Goal: Task Accomplishment & Management: Use online tool/utility

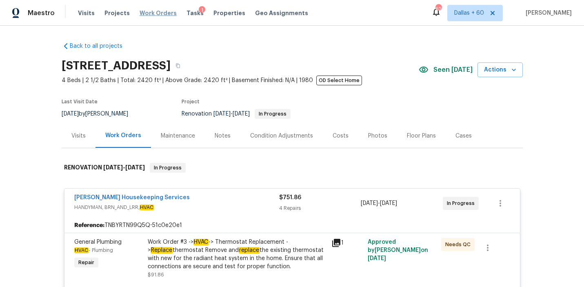
click at [161, 13] on span "Work Orders" at bounding box center [157, 13] width 37 height 8
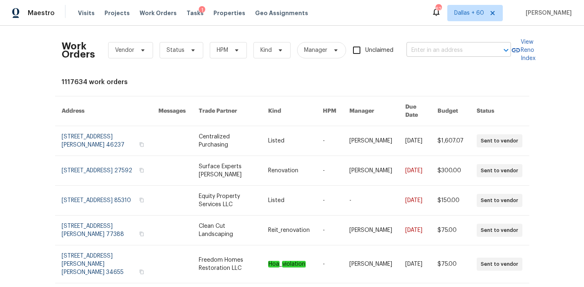
click at [458, 48] on input "text" at bounding box center [447, 50] width 82 height 13
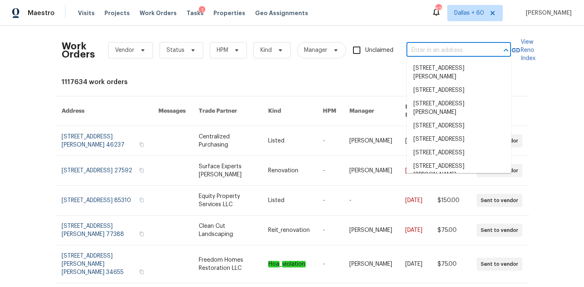
paste input "[STREET_ADDRESS]"
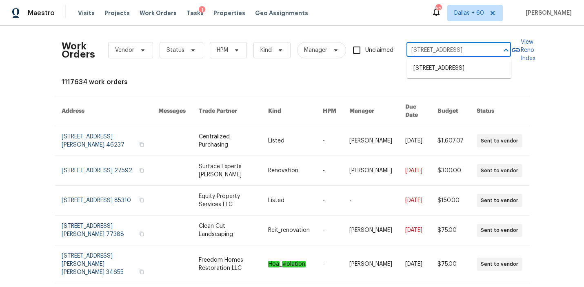
type input "[STREET_ADDRESS]"
click at [463, 73] on li "[STREET_ADDRESS]" at bounding box center [459, 68] width 104 height 13
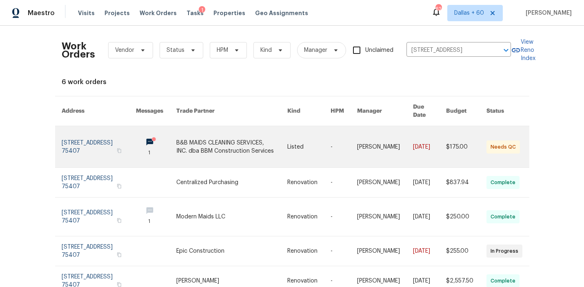
click at [221, 141] on link at bounding box center [231, 146] width 111 height 41
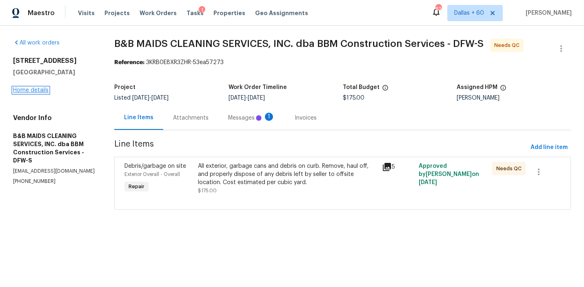
click at [35, 92] on link "Home details" at bounding box center [30, 90] width 35 height 6
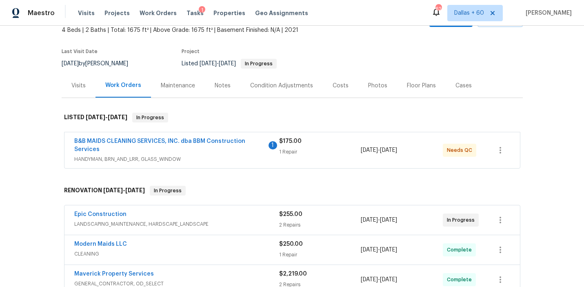
scroll to position [51, 0]
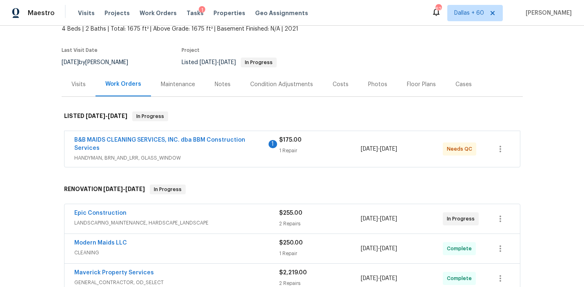
click at [236, 158] on span "HANDYMAN, BRN_AND_LRR, GLASS_WINDOW" at bounding box center [176, 158] width 205 height 8
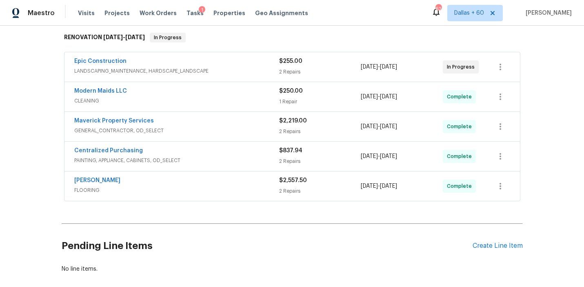
scroll to position [324, 0]
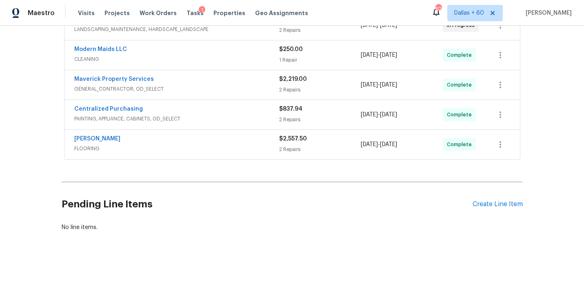
click at [243, 137] on div "[PERSON_NAME]" at bounding box center [176, 140] width 205 height 10
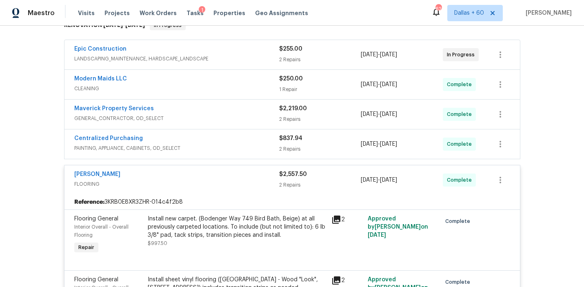
click at [243, 137] on div "Centralized Purchasing" at bounding box center [176, 139] width 205 height 10
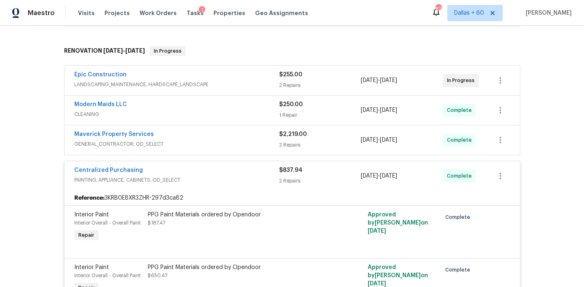
click at [243, 138] on div "Maverick Property Services" at bounding box center [176, 135] width 205 height 10
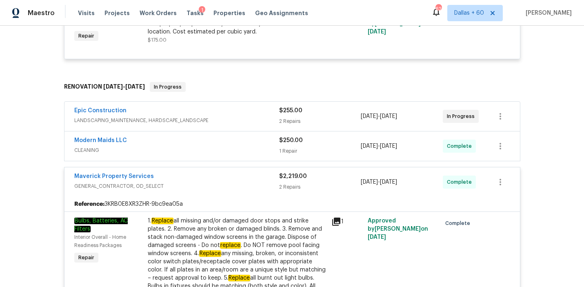
click at [243, 143] on div "Modern Maids LLC" at bounding box center [176, 141] width 205 height 10
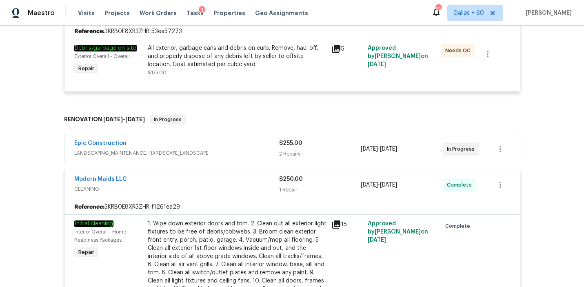
click at [245, 149] on span "LANDSCAPING_MAINTENANCE, HARDSCAPE_LANDSCAPE" at bounding box center [176, 153] width 205 height 8
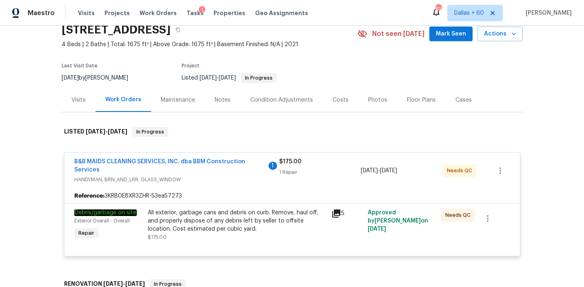
scroll to position [0, 0]
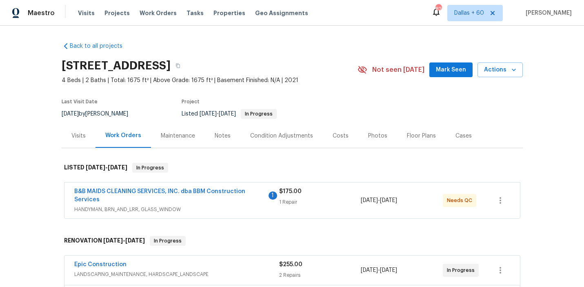
click at [73, 135] on div "Visits" at bounding box center [78, 136] width 14 height 8
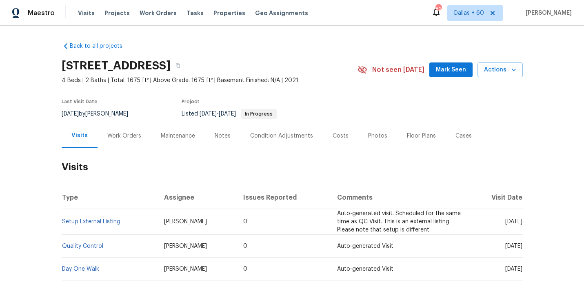
scroll to position [72, 0]
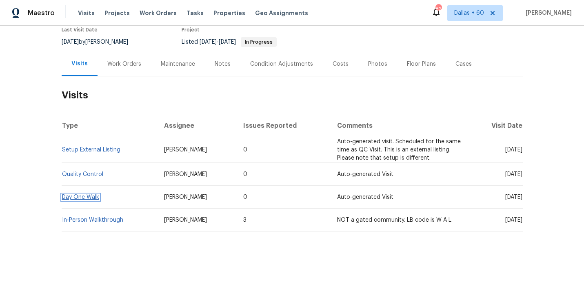
click at [72, 198] on link "Day One Walk" at bounding box center [80, 197] width 37 height 6
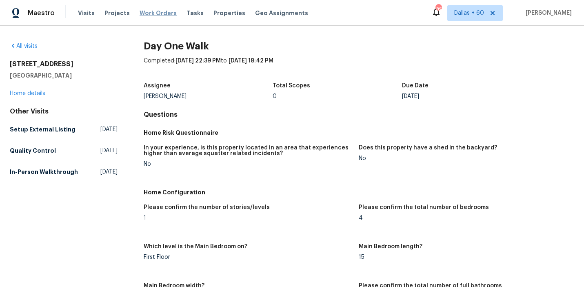
click at [145, 14] on span "Work Orders" at bounding box center [157, 13] width 37 height 8
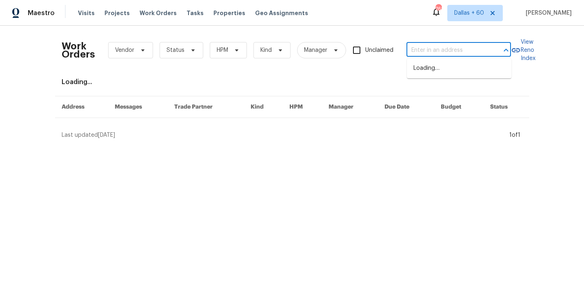
click at [432, 46] on input "text" at bounding box center [447, 50] width 82 height 13
paste input "[STREET_ADDRESS]"
type input "[STREET_ADDRESS]"
click at [427, 69] on li "[STREET_ADDRESS]" at bounding box center [459, 68] width 104 height 13
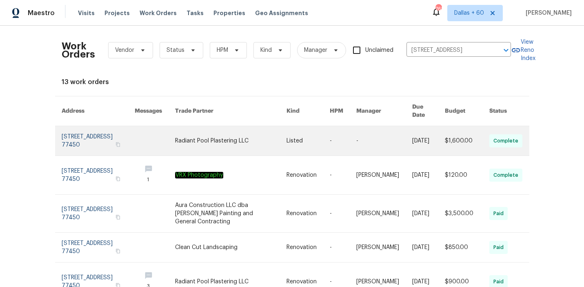
click at [253, 132] on link at bounding box center [230, 140] width 111 height 29
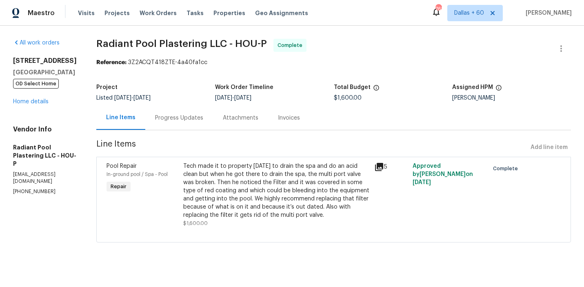
click at [32, 90] on div "1571 Mission Springs Dr Katy, TX 77450 OD Select Home Home details" at bounding box center [45, 81] width 64 height 49
click at [33, 99] on link "Home details" at bounding box center [30, 102] width 35 height 6
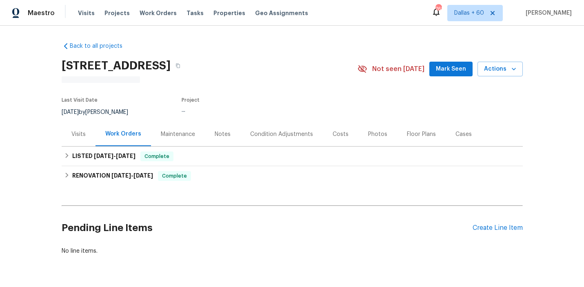
scroll to position [25, 0]
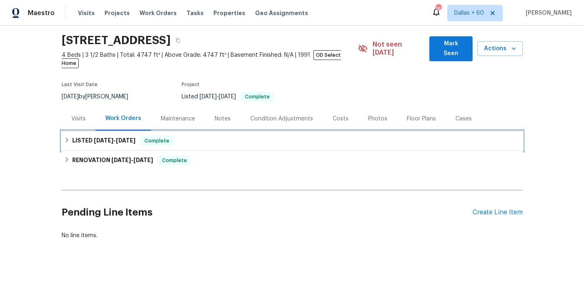
click at [234, 136] on div "LISTED 8/30/25 - 9/2/25 Complete" at bounding box center [292, 141] width 456 height 10
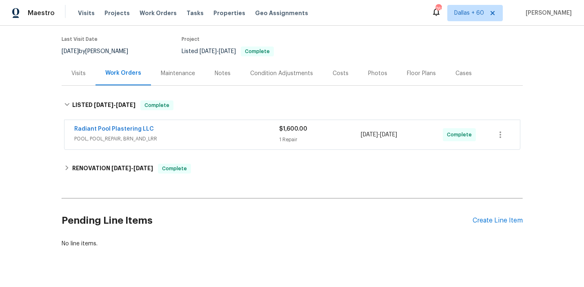
click at [234, 135] on span "POOL, POOL_REPAIR, BRN_AND_LRR" at bounding box center [176, 139] width 205 height 8
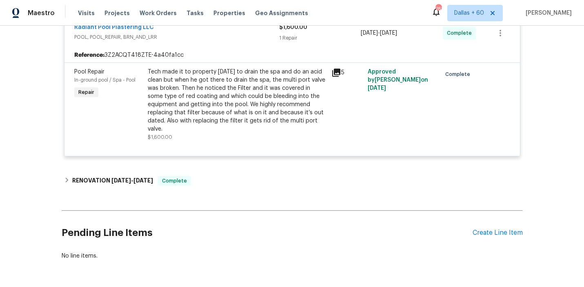
scroll to position [184, 0]
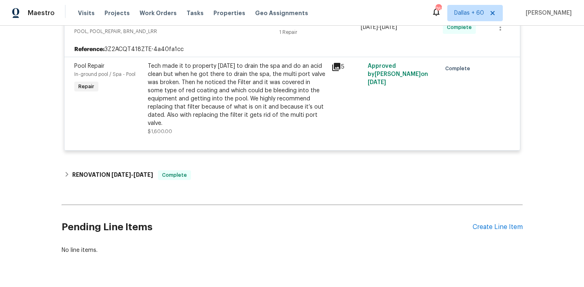
click at [278, 85] on div "Tech made it to property today to drain the spa and do an acid clean but when h…" at bounding box center [237, 94] width 179 height 65
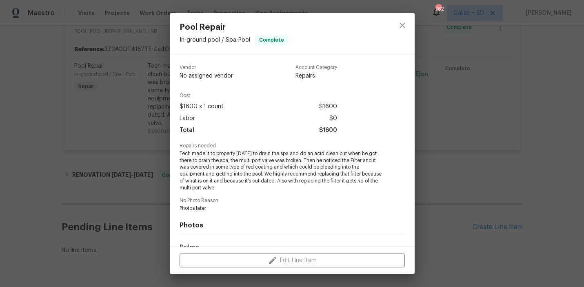
scroll to position [102, 0]
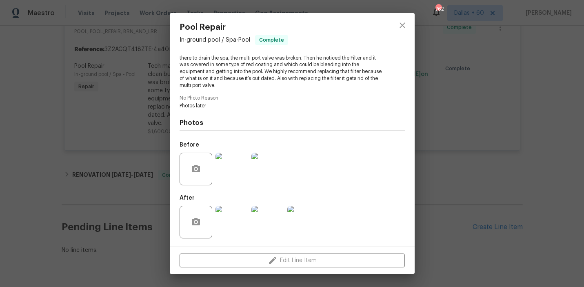
click at [534, 121] on div "Pool Repair In-ground pool / Spa - Pool Complete Vendor Radiant Pool Plastering…" at bounding box center [292, 143] width 584 height 287
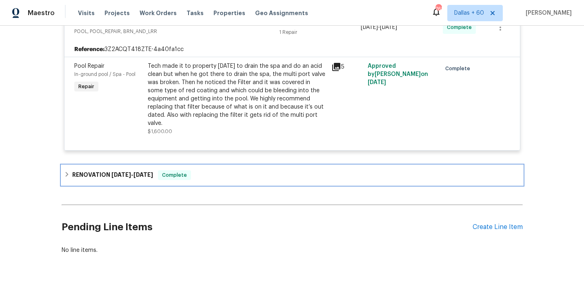
click at [230, 174] on div "RENOVATION 5/6/25 - 9/8/25 Complete" at bounding box center [292, 175] width 461 height 20
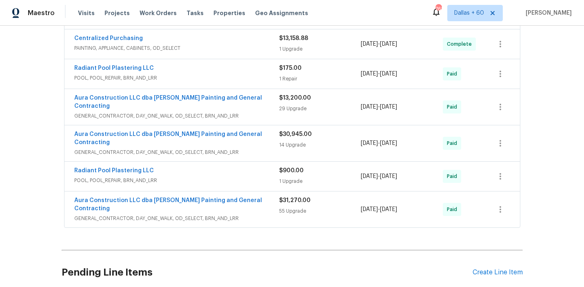
scroll to position [546, 0]
click at [255, 214] on span "GENERAL_CONTRACTOR, DAY_ONE_WALK, OD_SELECT, BRN_AND_LRR" at bounding box center [176, 218] width 205 height 8
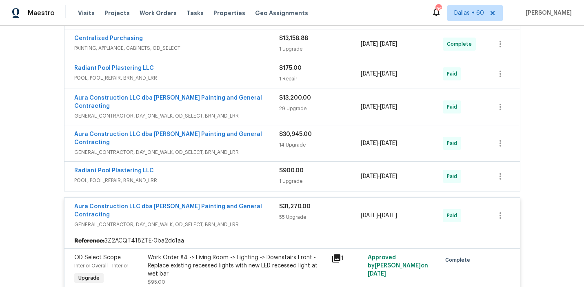
click at [250, 166] on div "Radiant Pool Plastering LLC" at bounding box center [176, 171] width 205 height 10
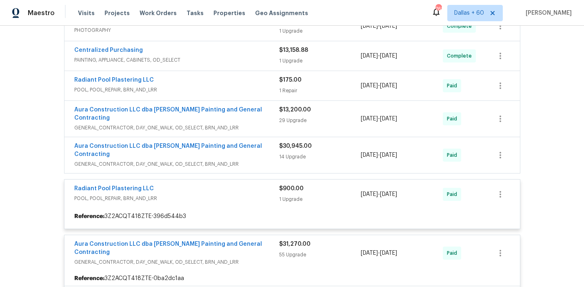
scroll to position [524, 0]
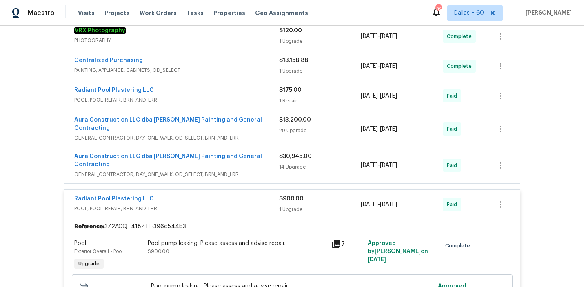
click at [264, 170] on span "GENERAL_CONTRACTOR, DAY_ONE_WALK, OD_SELECT, BRN_AND_LRR" at bounding box center [176, 174] width 205 height 8
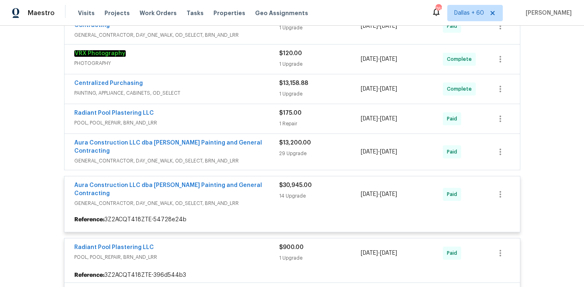
scroll to position [502, 0]
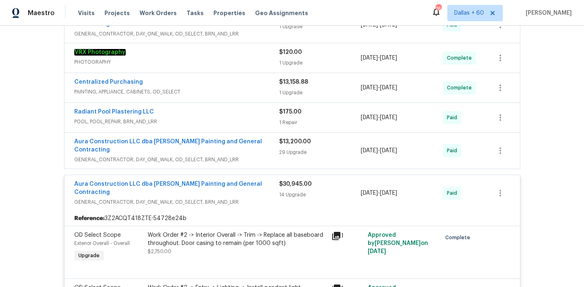
click at [264, 155] on span "GENERAL_CONTRACTOR, DAY_ONE_WALK, OD_SELECT, BRN_AND_LRR" at bounding box center [176, 159] width 205 height 8
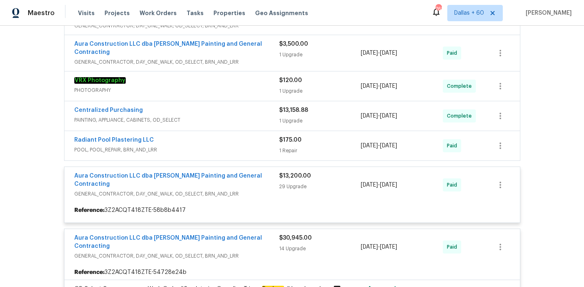
scroll to position [470, 0]
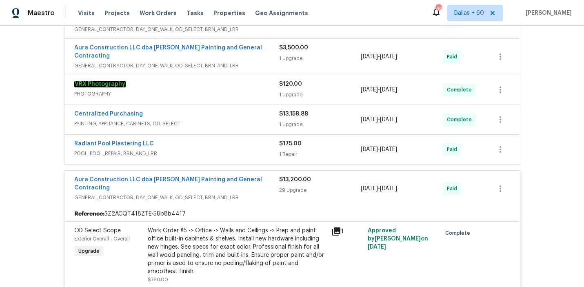
click at [263, 149] on span "POOL, POOL_REPAIR, BRN_AND_LRR" at bounding box center [176, 153] width 205 height 8
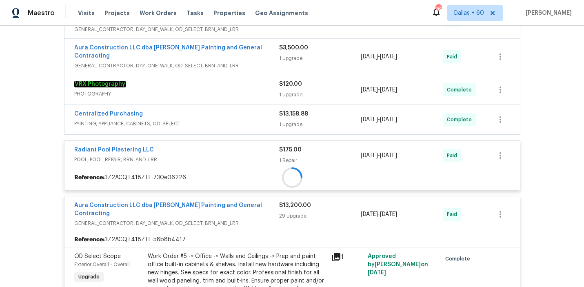
scroll to position [420, 0]
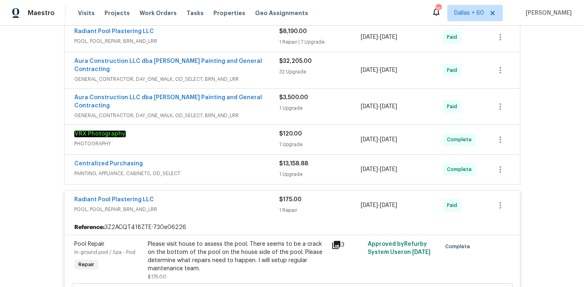
click at [249, 169] on span "PAINTING, APPLIANCE, CABINETS, OD_SELECT" at bounding box center [176, 173] width 205 height 8
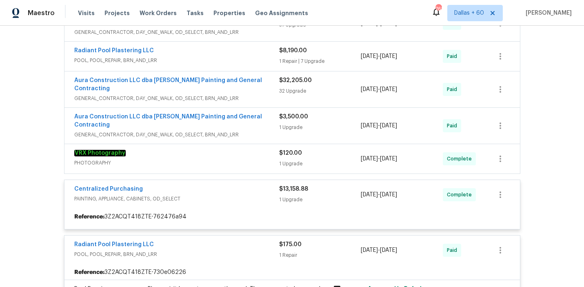
scroll to position [390, 0]
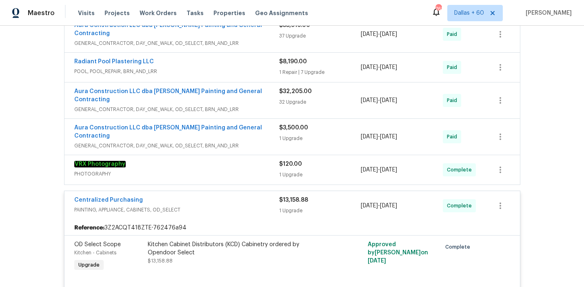
click at [249, 170] on span "PHOTOGRAPHY" at bounding box center [176, 174] width 205 height 8
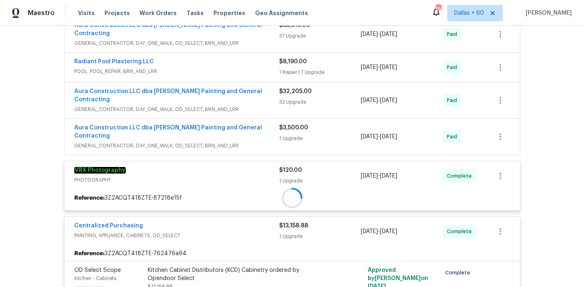
scroll to position [354, 0]
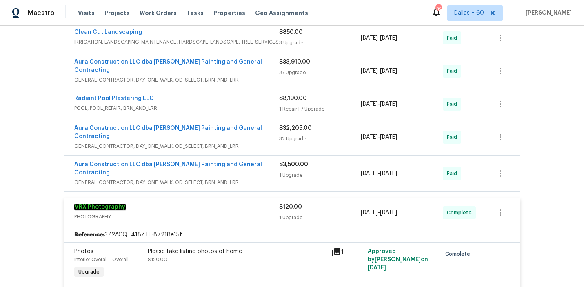
click at [252, 178] on span "GENERAL_CONTRACTOR, DAY_ONE_WALK, OD_SELECT, BRN_AND_LRR" at bounding box center [176, 182] width 205 height 8
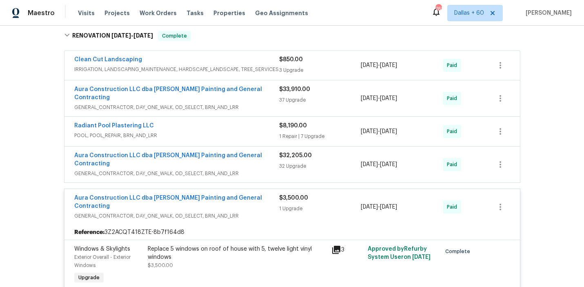
scroll to position [325, 0]
click at [252, 170] on span "GENERAL_CONTRACTOR, DAY_ONE_WALK, OD_SELECT, BRN_AND_LRR" at bounding box center [176, 174] width 205 height 8
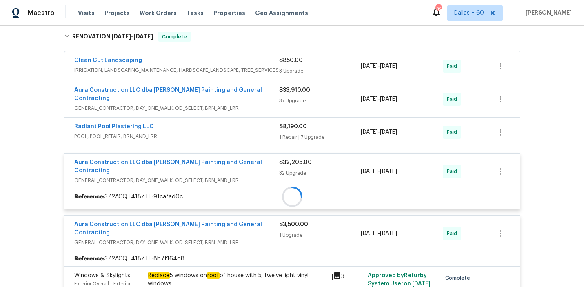
scroll to position [299, 0]
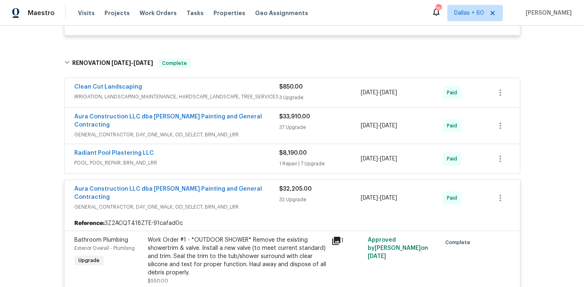
click at [249, 159] on span "POOL, POOL_REPAIR, BRN_AND_LRR" at bounding box center [176, 163] width 205 height 8
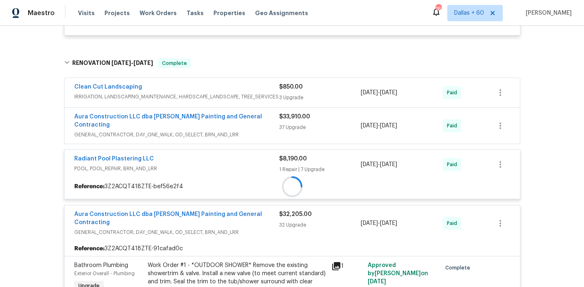
scroll to position [267, 0]
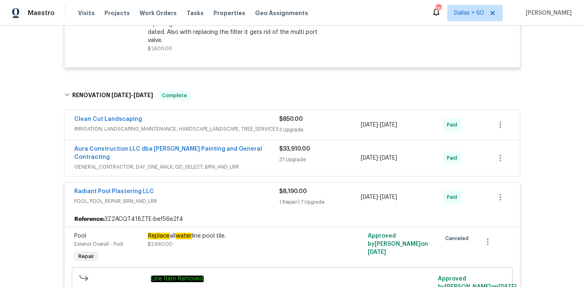
click at [249, 163] on span "GENERAL_CONTRACTOR, DAY_ONE_WALK, OD_SELECT, BRN_AND_LRR" at bounding box center [176, 167] width 205 height 8
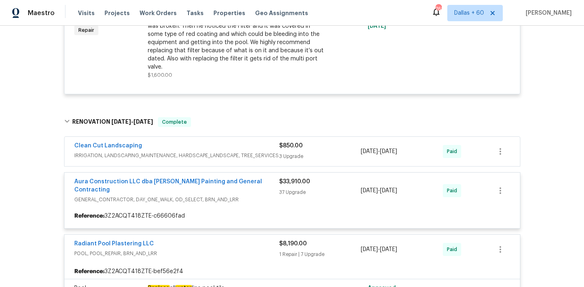
scroll to position [234, 0]
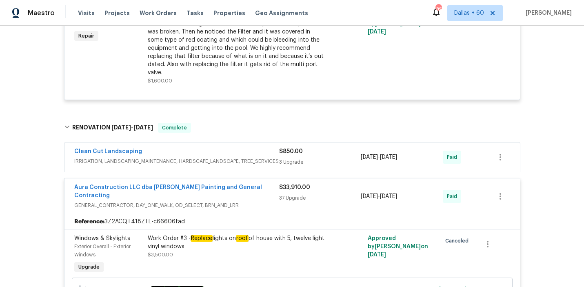
click at [245, 147] on div "Clean Cut Landscaping" at bounding box center [176, 152] width 205 height 10
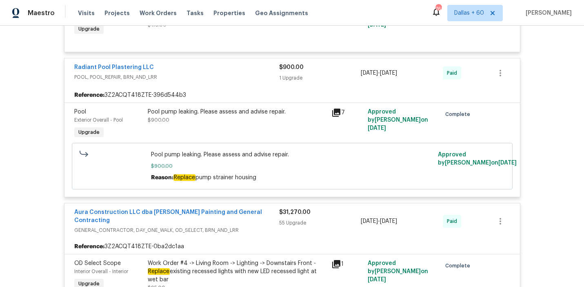
scroll to position [8221, 0]
click at [242, 107] on div "Pool pump leaking. Please assess and advise repair. $900.00" at bounding box center [237, 115] width 179 height 16
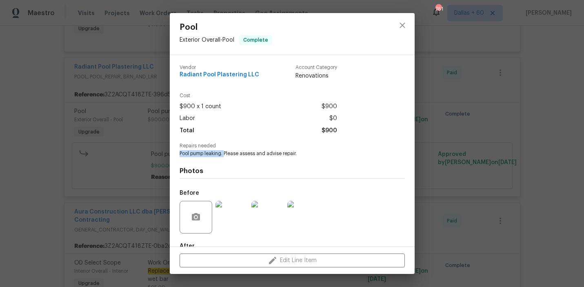
drag, startPoint x: 176, startPoint y: 156, endPoint x: 224, endPoint y: 153, distance: 47.8
click at [224, 153] on div "Vendor Radiant Pool Plastering LLC Account Category Renovations Cost $900 x 1 c…" at bounding box center [292, 150] width 245 height 191
copy span "Pool pump leaking."
click at [40, 139] on div "Pool Exterior Overall - Pool Complete Vendor Radiant Pool Plastering LLC Accoun…" at bounding box center [292, 143] width 584 height 287
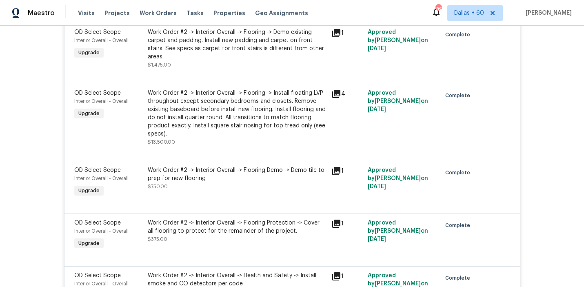
scroll to position [7598, 0]
click at [254, 88] on div "Work Order #2 -> Interior Overall -> Flooring -> Install floating LVP throughou…" at bounding box center [237, 112] width 179 height 49
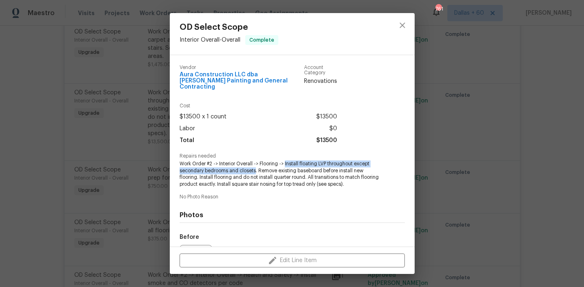
drag, startPoint x: 285, startPoint y: 158, endPoint x: 255, endPoint y: 167, distance: 31.0
click at [255, 167] on span "Work Order #2 -> Interior Overall -> Flooring -> Install floating LVP throughou…" at bounding box center [280, 173] width 203 height 27
copy span "Install floating LVP throughout except secondary bedrooms and closets"
click at [24, 145] on div "OD Select Scope Interior Overall - Overall Complete Vendor Aura Construction LL…" at bounding box center [292, 143] width 584 height 287
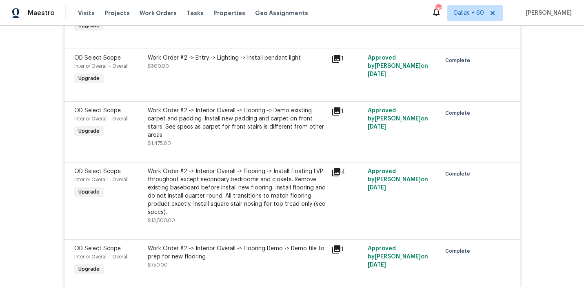
scroll to position [7520, 0]
click at [252, 106] on div "Work Order #2 -> Interior Overall -> Flooring -> Demo existing carpet and paddi…" at bounding box center [237, 122] width 179 height 33
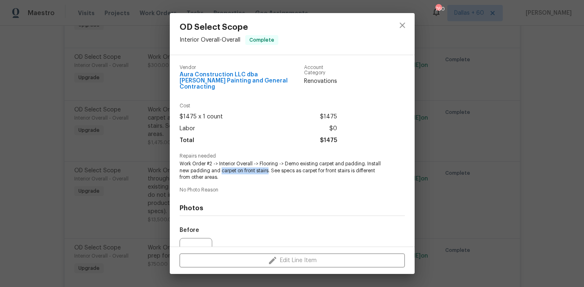
drag, startPoint x: 220, startPoint y: 166, endPoint x: 268, endPoint y: 166, distance: 47.7
click at [268, 166] on span "Work Order #2 -> Interior Overall -> Flooring -> Demo existing carpet and paddi…" at bounding box center [280, 170] width 203 height 20
copy span "carpet on front stairs"
click at [50, 138] on div "OD Select Scope Interior Overall - Overall Complete Vendor Aura Construction LL…" at bounding box center [292, 143] width 584 height 287
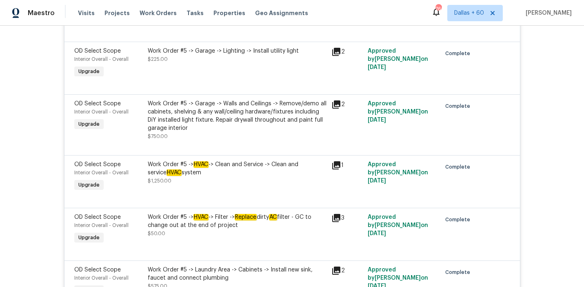
scroll to position [6349, 0]
click at [220, 159] on div "Work Order #5 -> HVAC -> Clean and Service -> Clean and service HVAC system $1,…" at bounding box center [237, 171] width 179 height 24
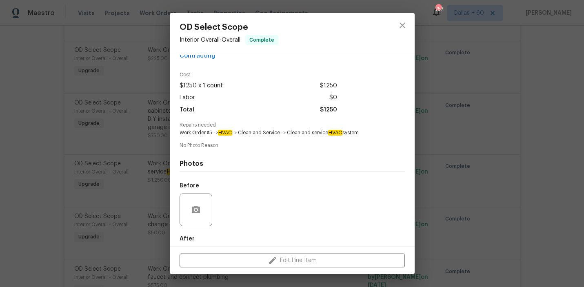
scroll to position [66, 0]
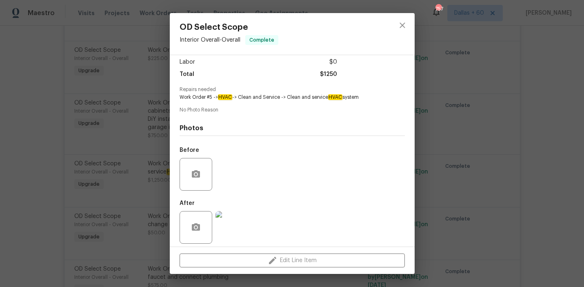
click at [56, 178] on div "OD Select Scope Interior Overall - Overall Complete Vendor Aura Construction LL…" at bounding box center [292, 143] width 584 height 287
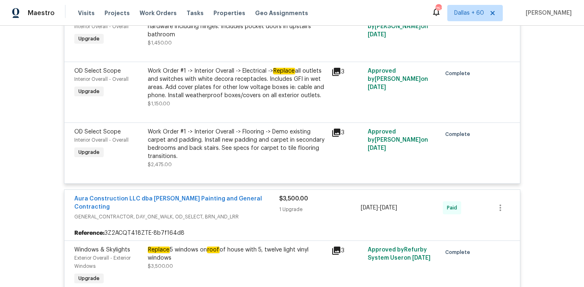
scroll to position [5090, 0]
click at [205, 152] on div "Work Order #1 -> Interior Overall -> Flooring -> Demo existing carpet and paddi…" at bounding box center [237, 147] width 179 height 41
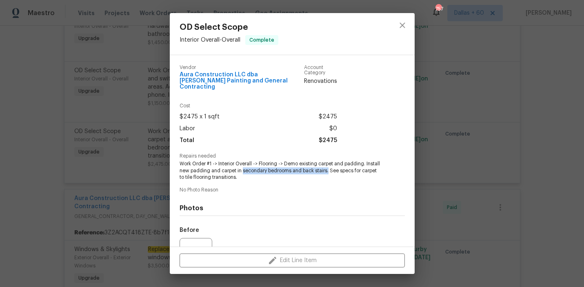
drag, startPoint x: 242, startPoint y: 167, endPoint x: 327, endPoint y: 167, distance: 85.2
click at [327, 167] on span "Work Order #1 -> Interior Overall -> Flooring -> Demo existing carpet and paddi…" at bounding box center [280, 170] width 203 height 20
copy span "secondary bedrooms and back stairs."
click at [13, 155] on div "OD Select Scope Interior Overall - Overall Complete Vendor Aura Construction LL…" at bounding box center [292, 143] width 584 height 287
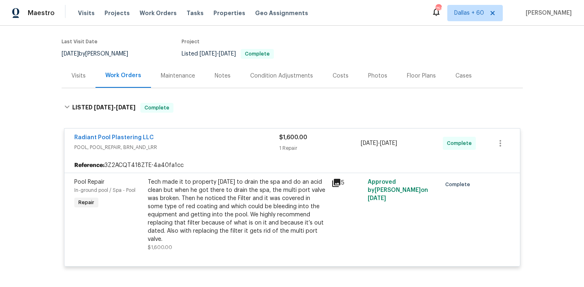
scroll to position [67, 0]
